Goal: Information Seeking & Learning: Find specific fact

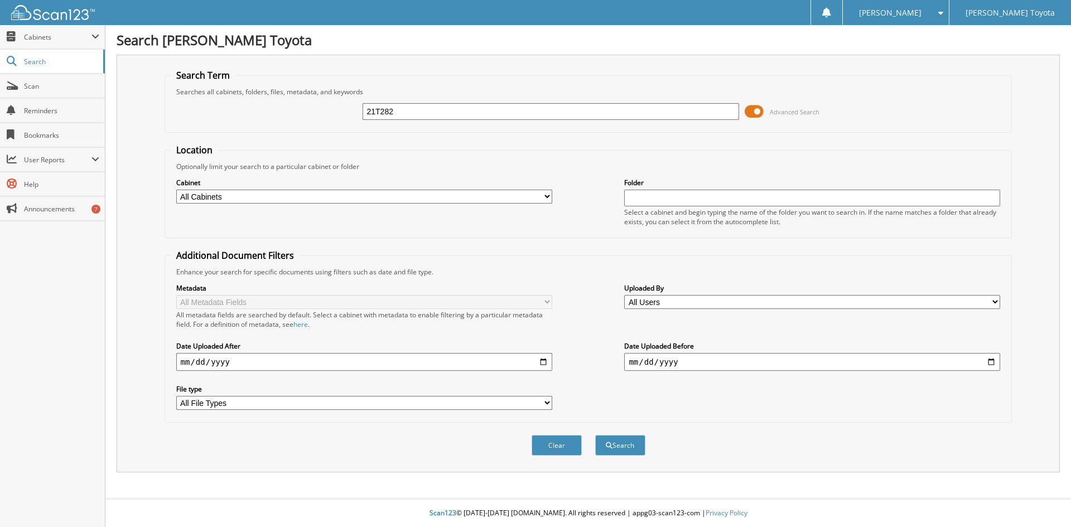
type input "21T282"
click at [595, 435] on button "Search" at bounding box center [620, 445] width 50 height 21
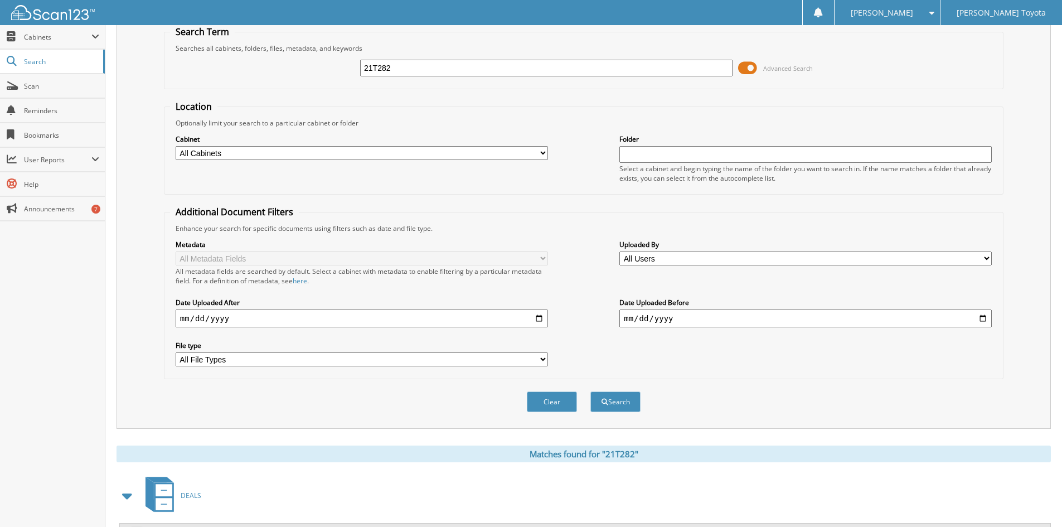
scroll to position [125, 0]
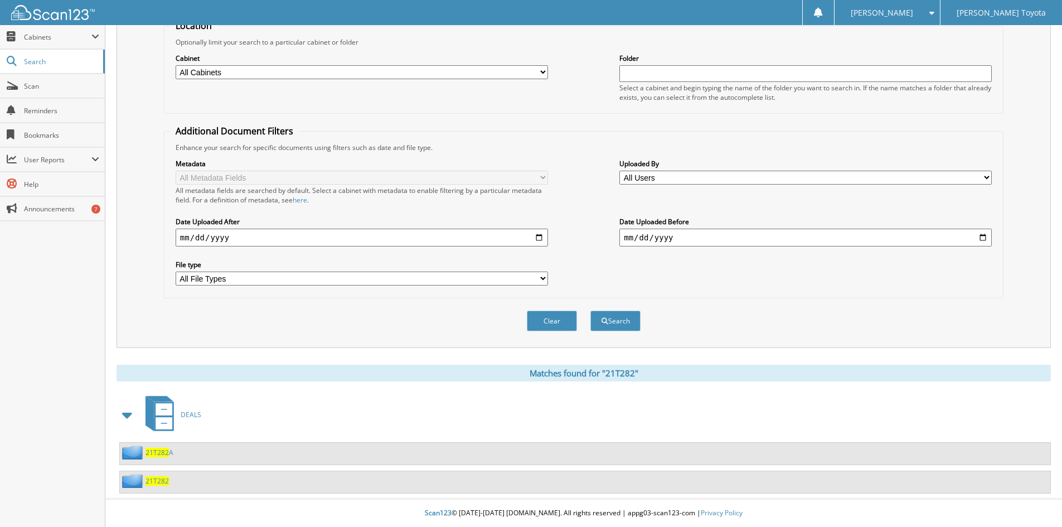
click at [165, 480] on span "21T282" at bounding box center [157, 480] width 23 height 9
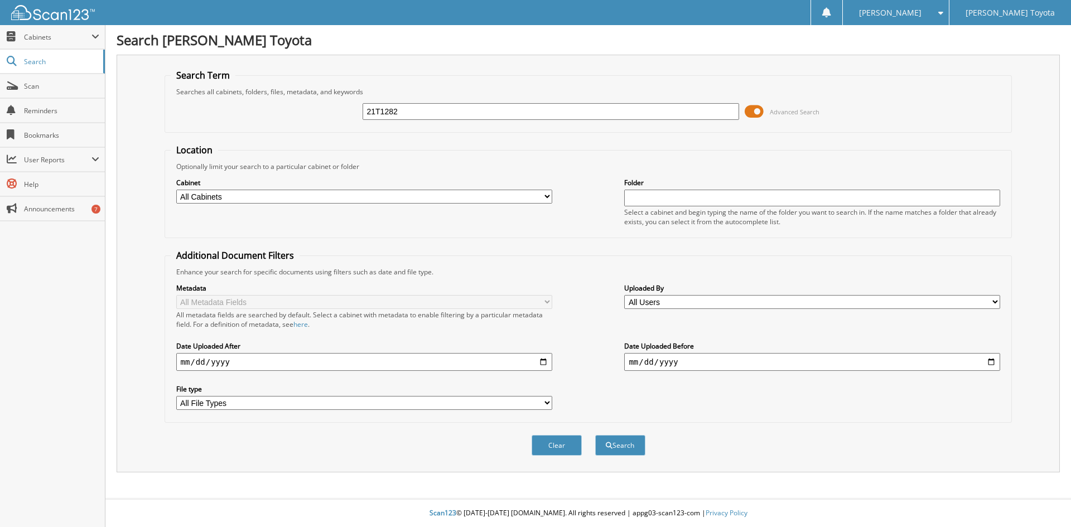
type input "21T1282"
click at [595, 435] on button "Search" at bounding box center [620, 445] width 50 height 21
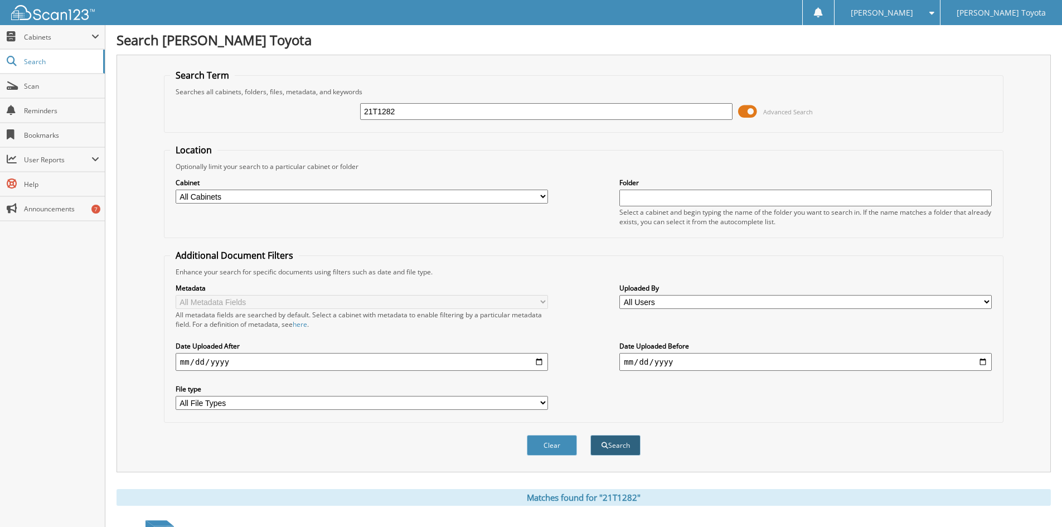
click at [619, 443] on button "Search" at bounding box center [616, 445] width 50 height 21
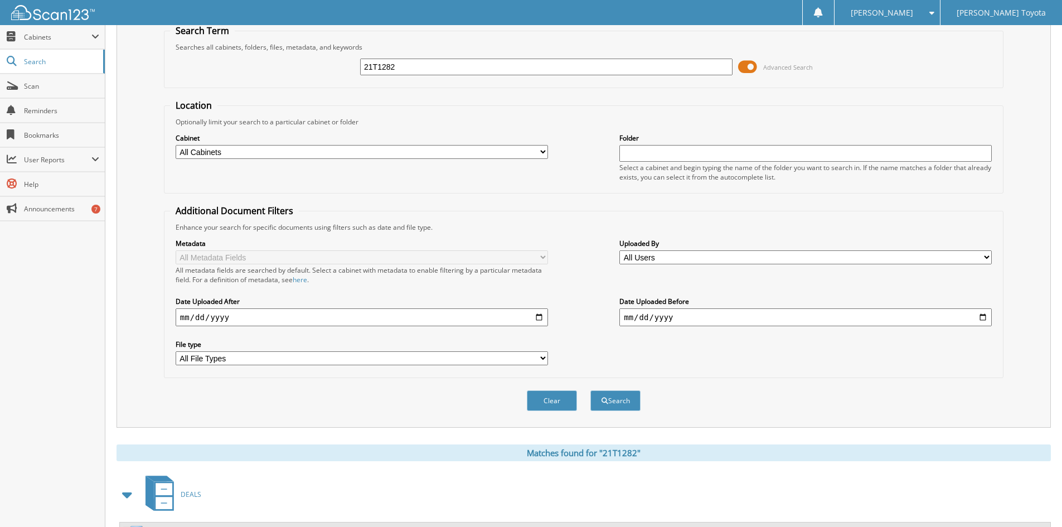
scroll to position [96, 0]
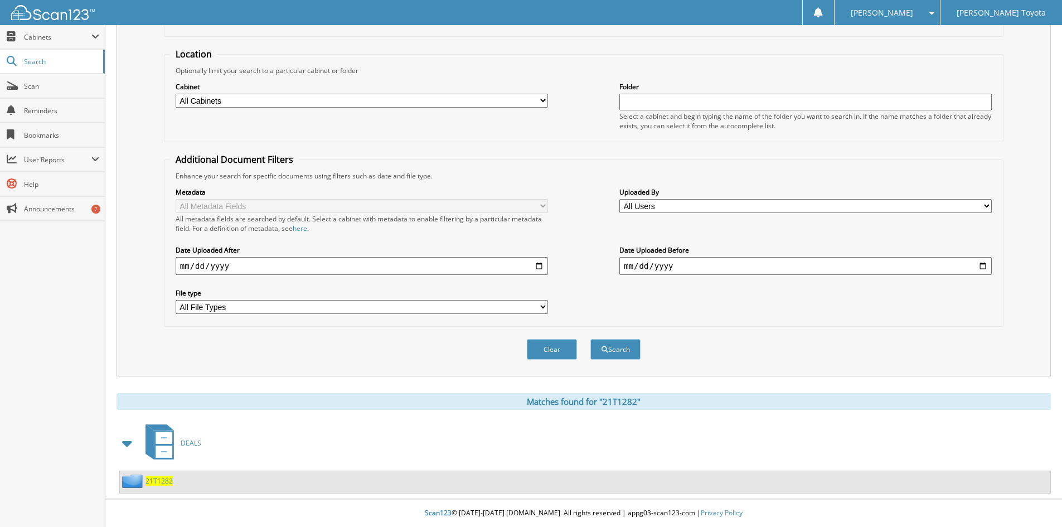
click at [156, 485] on span "21T1282" at bounding box center [159, 480] width 27 height 9
